Goal: Task Accomplishment & Management: Use online tool/utility

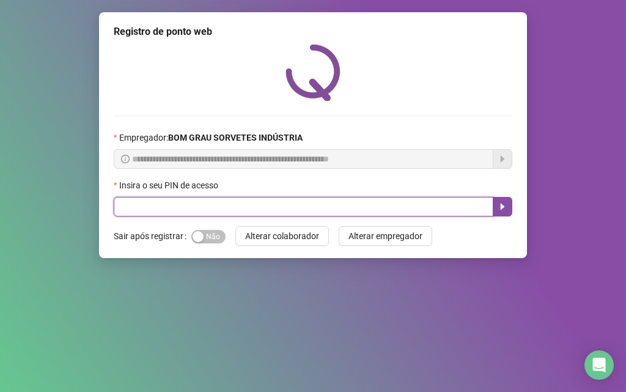
click at [430, 204] on input "text" at bounding box center [304, 207] width 380 height 20
type input "*****"
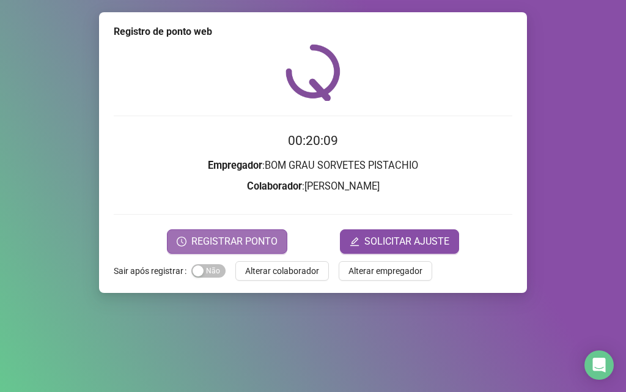
click at [237, 239] on span "REGISTRAR PONTO" at bounding box center [234, 241] width 86 height 15
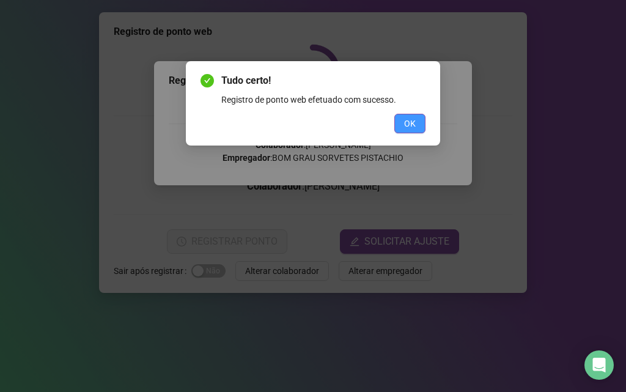
click at [403, 122] on button "OK" at bounding box center [410, 124] width 31 height 20
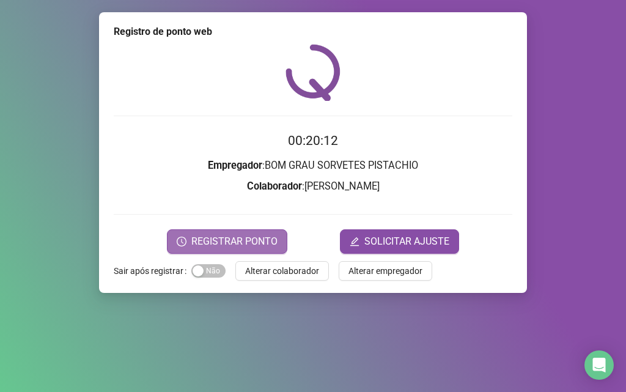
click at [208, 242] on span "REGISTRAR PONTO" at bounding box center [234, 241] width 86 height 15
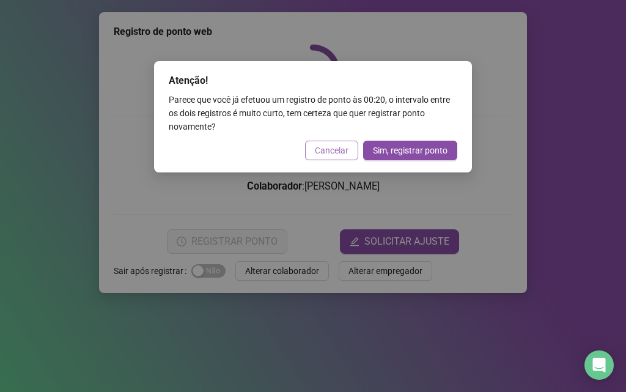
click at [327, 145] on span "Cancelar" at bounding box center [332, 150] width 34 height 13
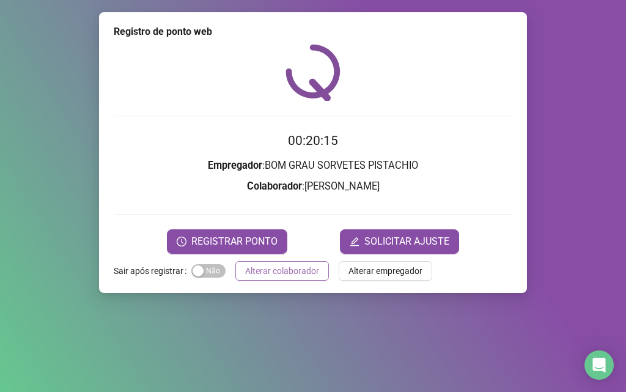
click at [324, 264] on button "Alterar colaborador" at bounding box center [283, 271] width 94 height 20
